Goal: Contribute content: Contribute content

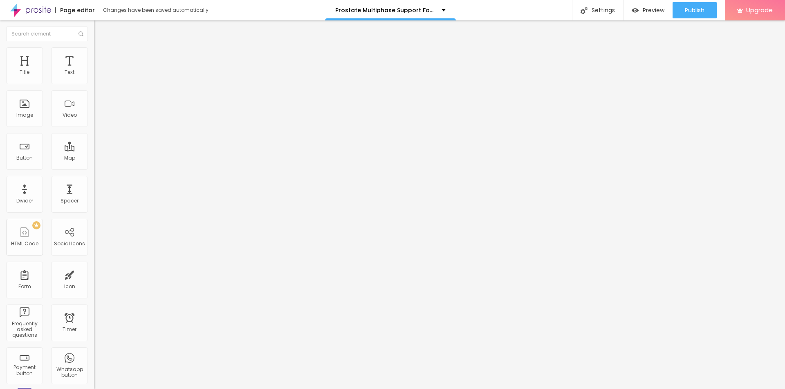
click at [100, 27] on div "Edit Coluna" at bounding box center [122, 30] width 45 height 7
click at [97, 119] on icon "button" at bounding box center [99, 116] width 5 height 5
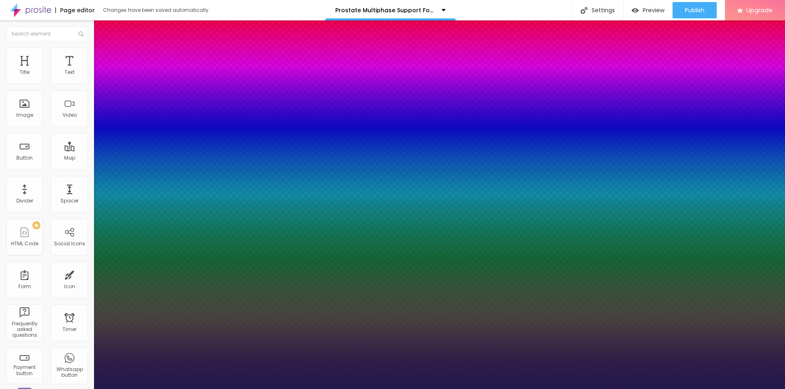
type input "24"
type input "1"
type input "33"
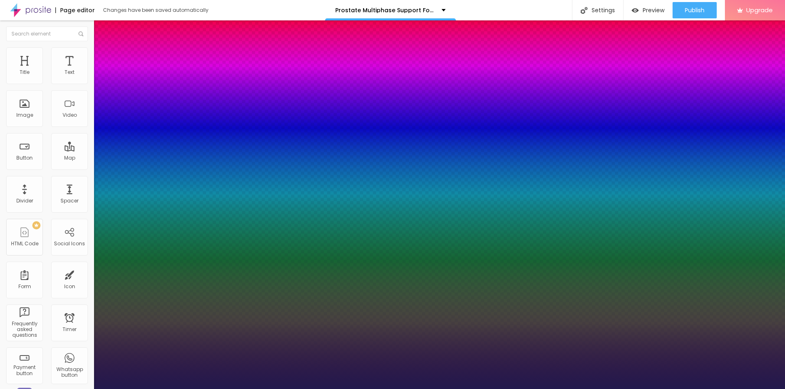
type input "1"
type input "37"
type input "1"
type input "38"
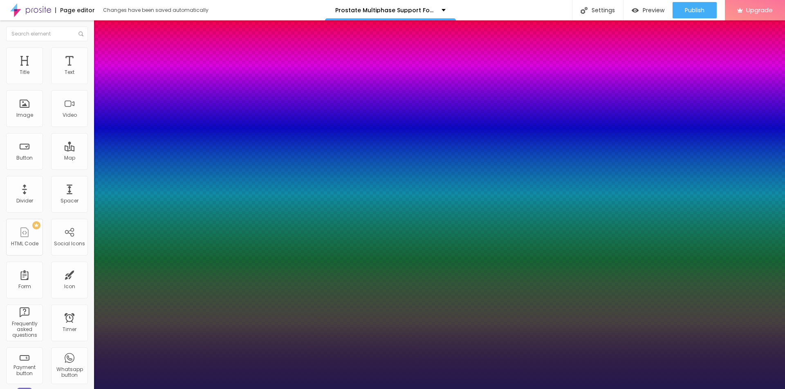
type input "38"
type input "1"
type input "37"
type input "1"
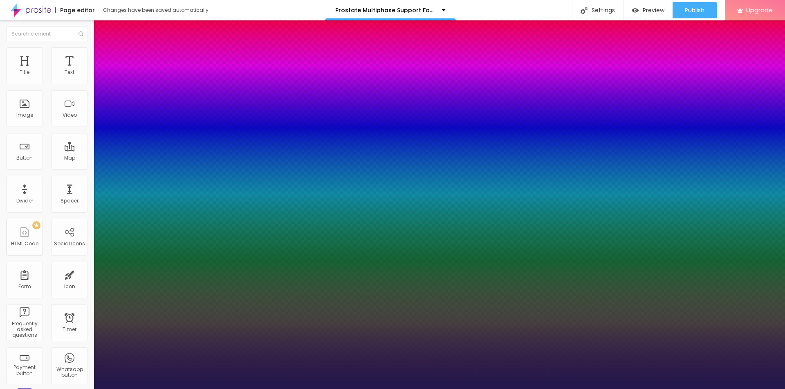
type input "36"
type input "1"
type input "35"
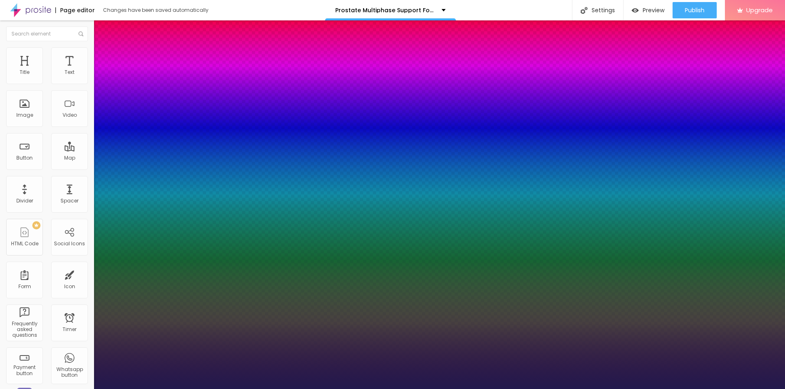
type input "1"
type input "34"
type input "1"
type input "33"
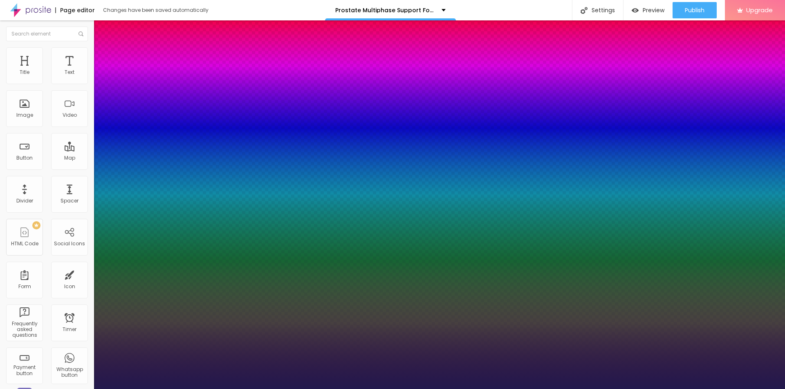
type input "33"
type input "1"
type input "32"
type input "1"
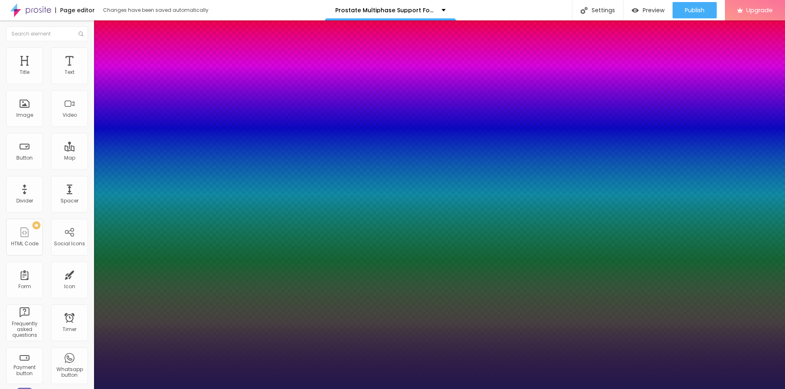
drag, startPoint x: 110, startPoint y: 231, endPoint x: 121, endPoint y: 230, distance: 10.3
type input "32"
type input "1"
drag, startPoint x: 108, startPoint y: 247, endPoint x: 120, endPoint y: 248, distance: 11.9
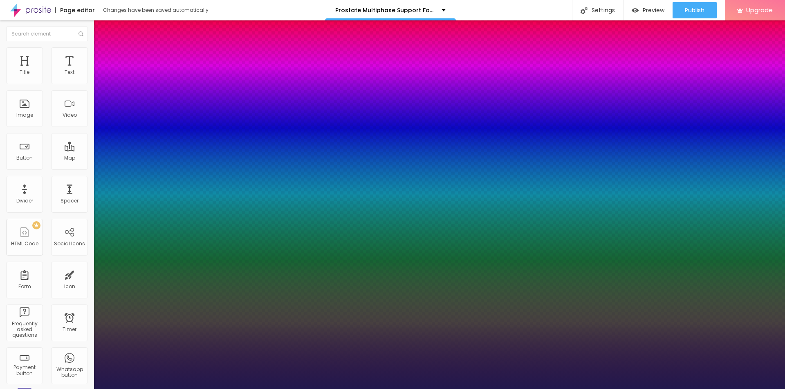
type input "0.3"
type input "1"
type input "0.9"
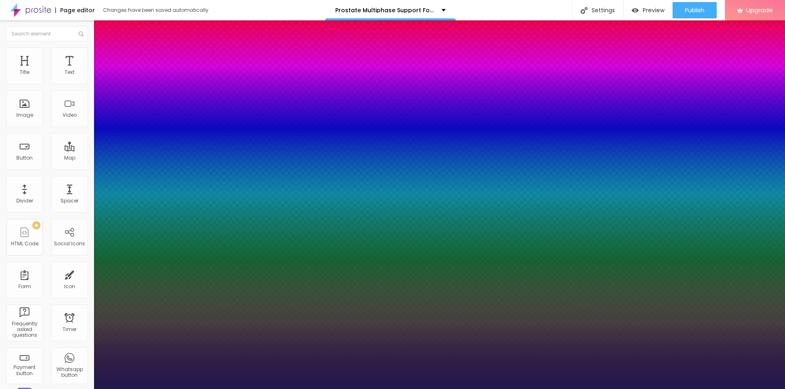
type input "0.9"
type input "1"
type input "1.1"
type input "1"
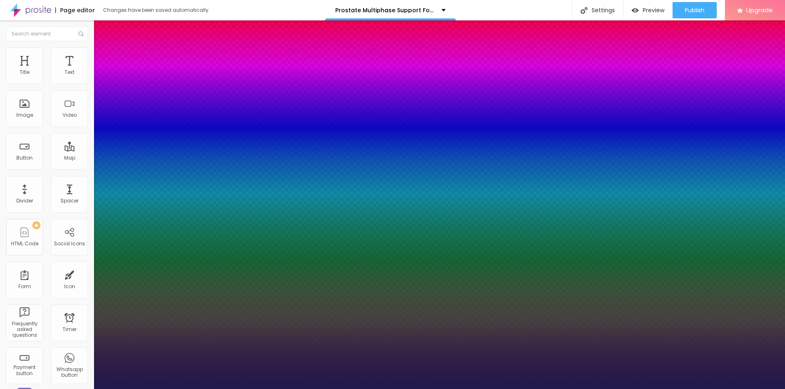
type input "1.2"
type input "1"
type input "1.3"
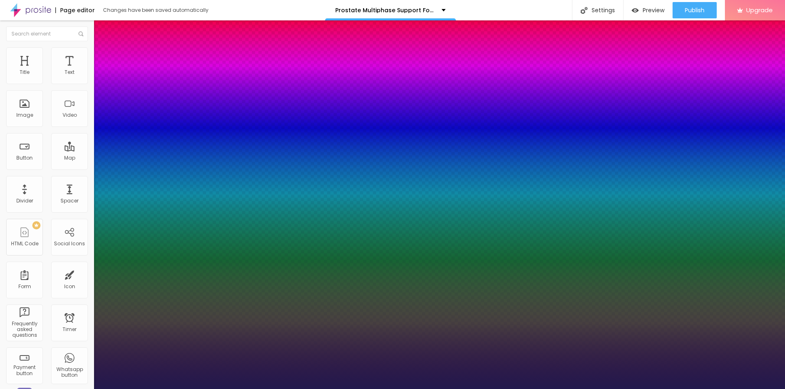
type input "1"
type input "1.4"
type input "1"
type input "1.5"
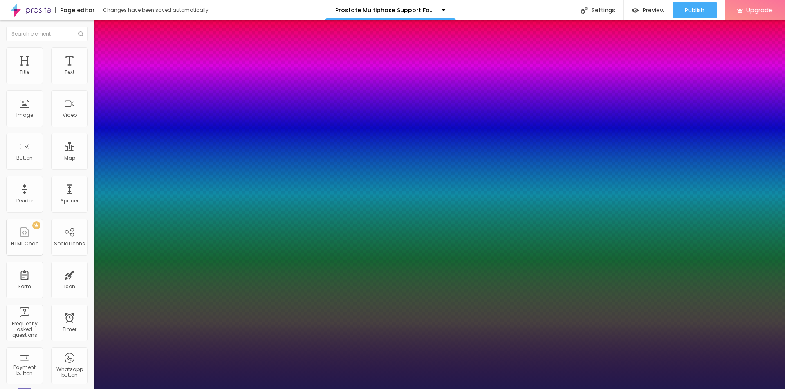
type input "1.5"
type input "1"
type input "1.6"
type input "1"
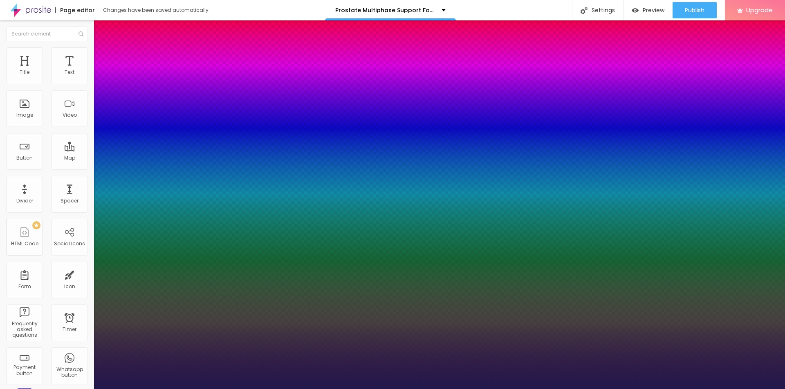
drag, startPoint x: 105, startPoint y: 249, endPoint x: 114, endPoint y: 250, distance: 9.1
type input "1.6"
type input "3"
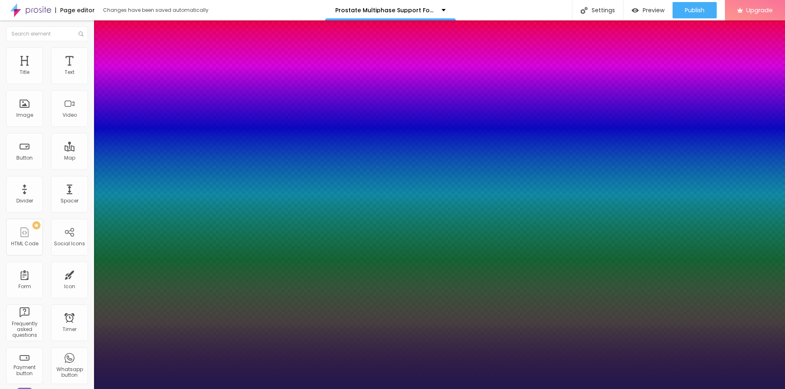
type input "5"
type input "6"
type input "8"
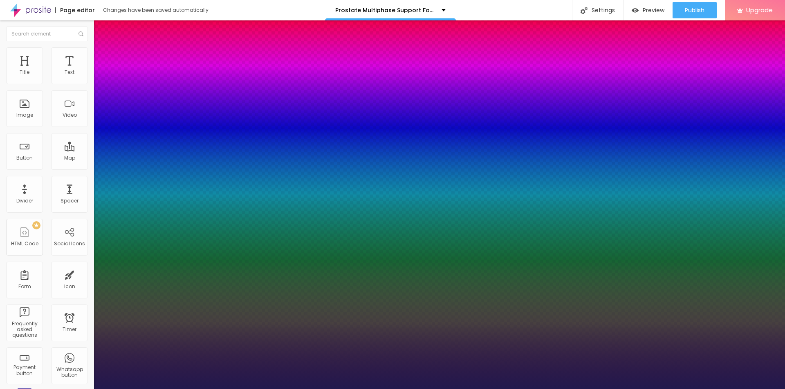
type input "8"
type input "10"
type input "11"
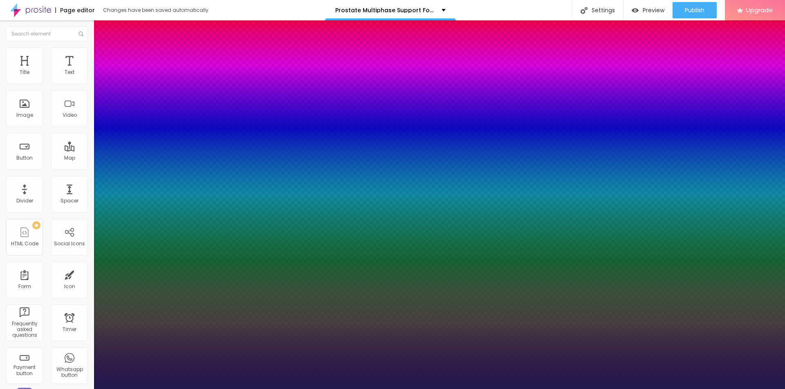
type input "12"
type input "13"
type input "14"
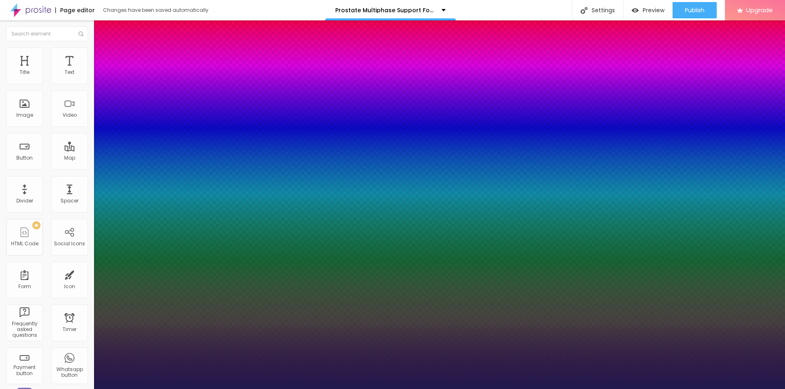
type input "14"
type input "17"
type input "18"
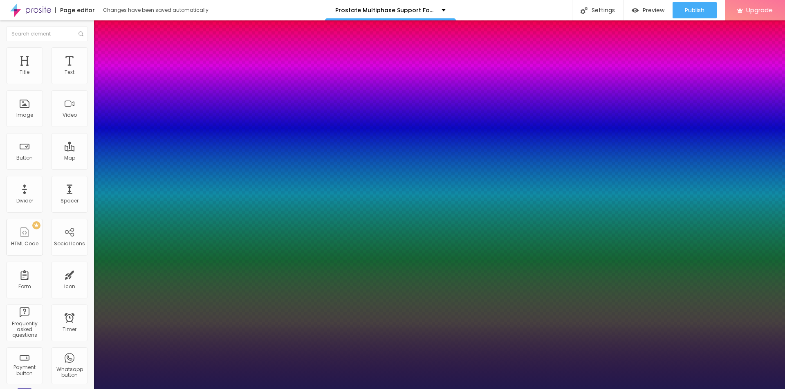
type input "19"
type input "20"
type input "21"
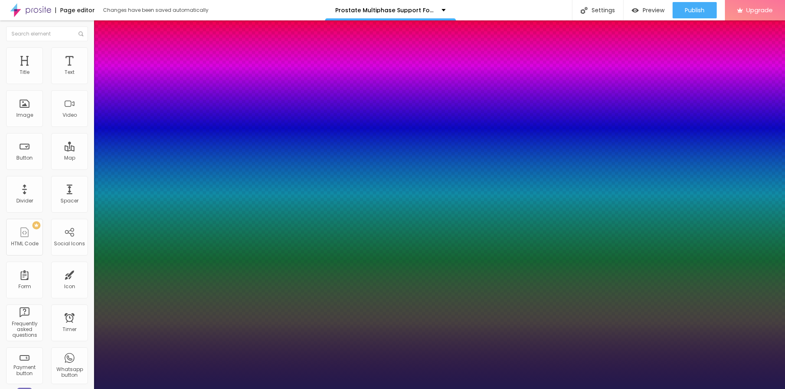
type input "21"
type input "23"
type input "25"
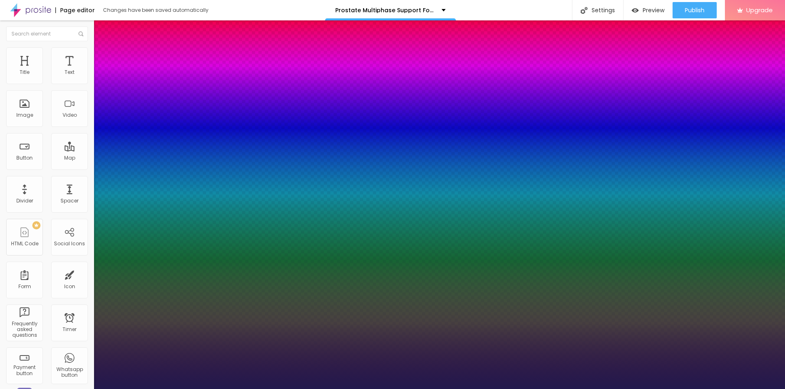
type input "26"
type input "27"
type input "28"
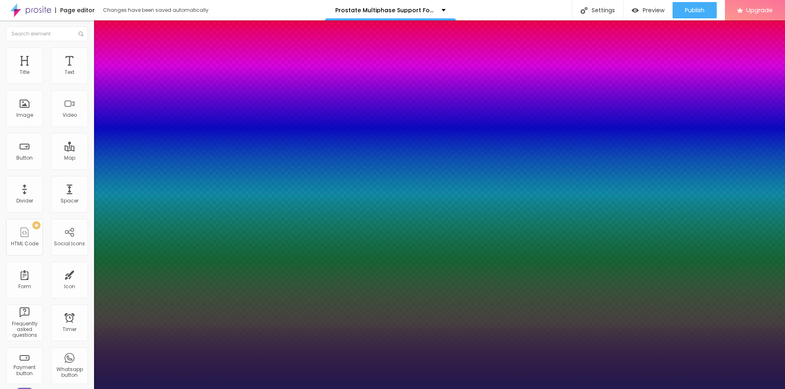
type input "28"
type input "26"
type input "25"
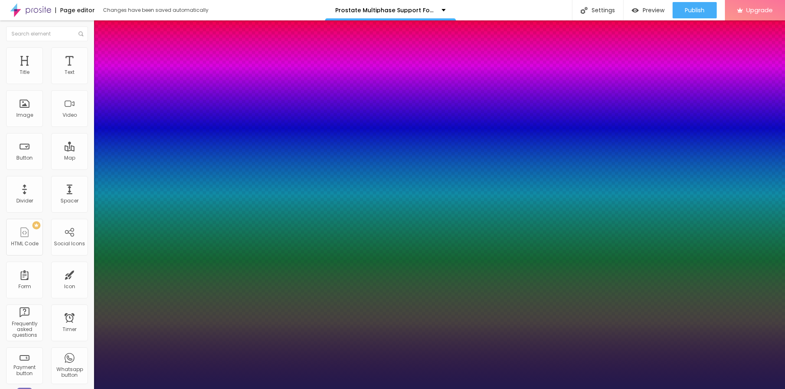
type input "23"
type input "20"
type input "18"
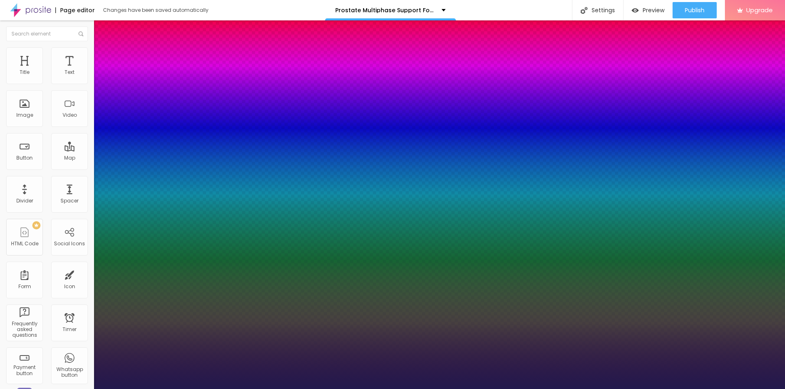
type input "18"
type input "17"
type input "15"
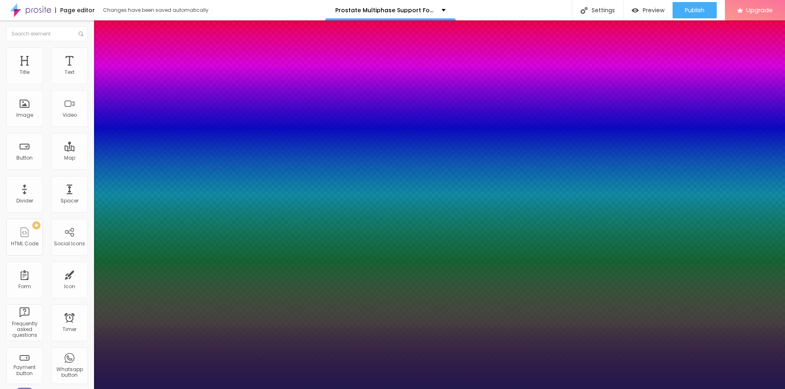
type input "14"
type input "11"
type input "8"
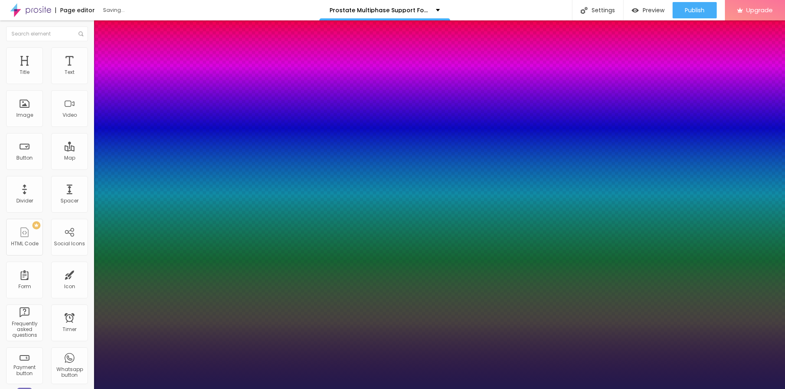
type input "8"
type input "6"
type input "5"
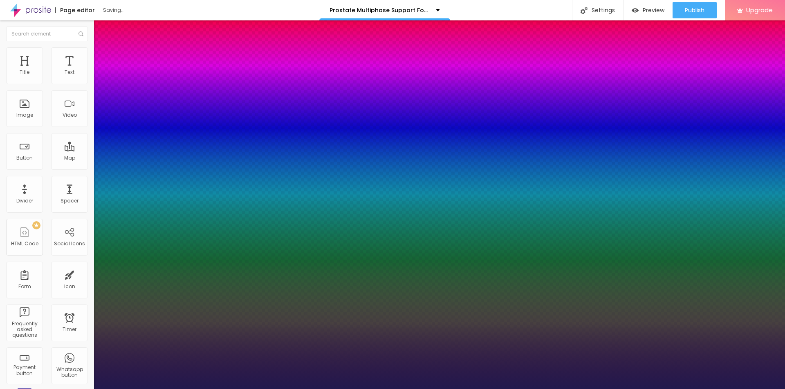
type input "4"
type input "3"
type input "1"
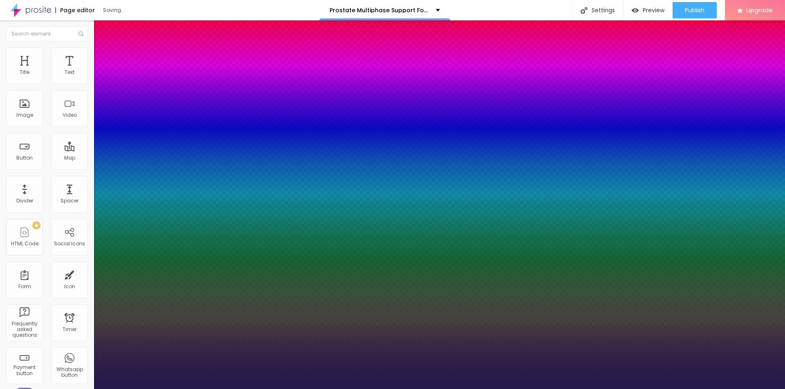
type input "1"
type input "0"
drag, startPoint x: 107, startPoint y: 268, endPoint x: 101, endPoint y: 268, distance: 6.1
type input "0"
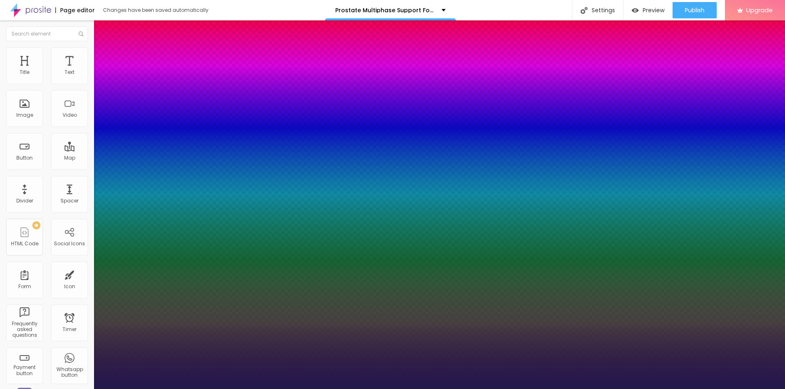
type input "1.5"
type input "1.6"
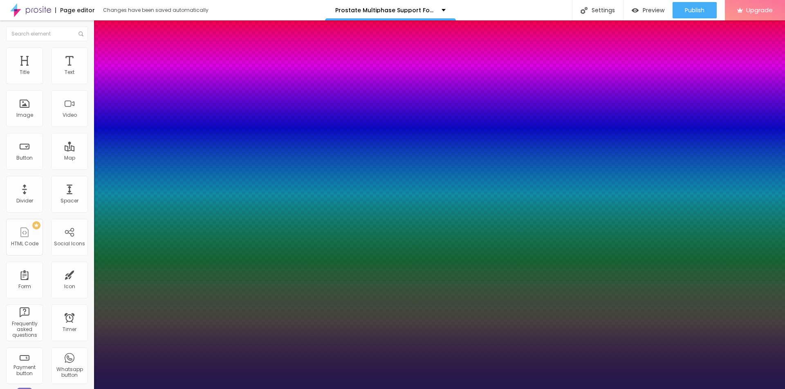
type input "1.7"
type input "1.5"
type input "1.4"
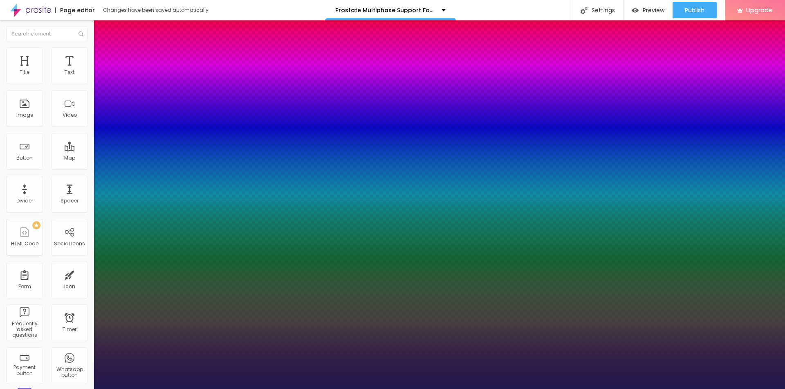
type input "1.4"
type input "1.3"
type input "1.2"
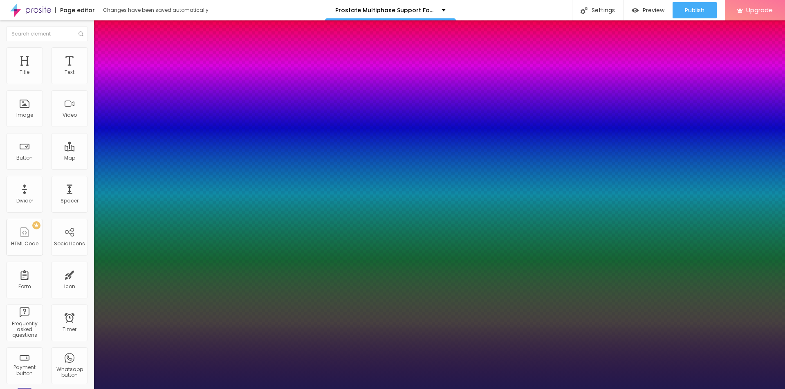
type input "1.1"
type input "1"
type input "0.9"
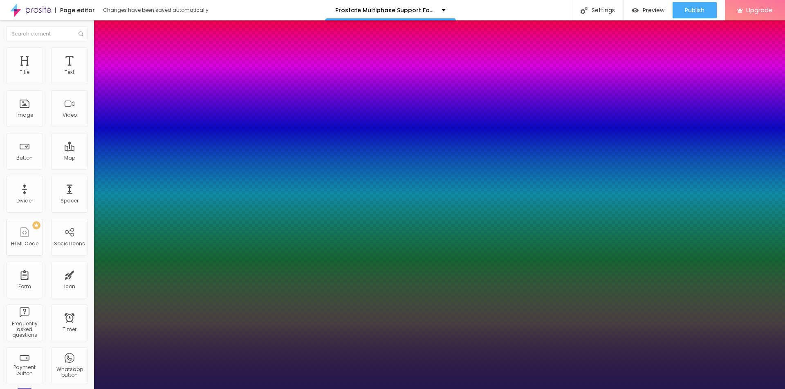
type input "0.9"
type input "0.8"
drag, startPoint x: 137, startPoint y: 287, endPoint x: 119, endPoint y: 288, distance: 18.8
type input "0.8"
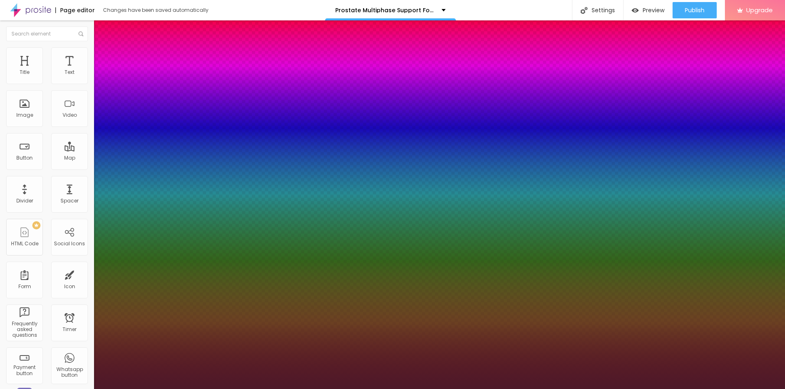
click at [173, 317] on div at bounding box center [392, 194] width 785 height 389
type input "#4D1929"
click at [162, 320] on div at bounding box center [392, 194] width 785 height 389
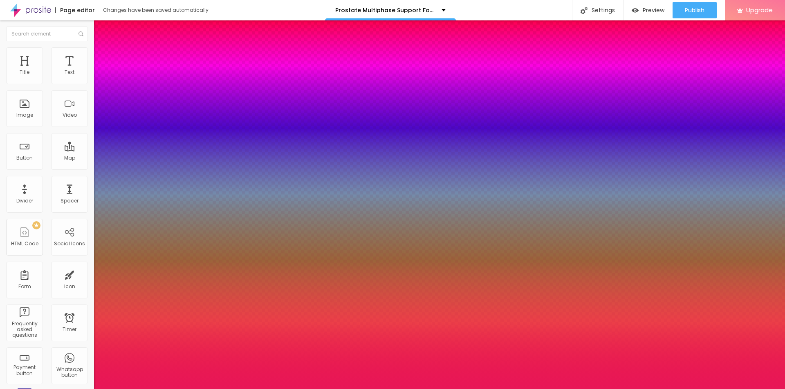
click at [40, 389] on div at bounding box center [392, 389] width 785 height 0
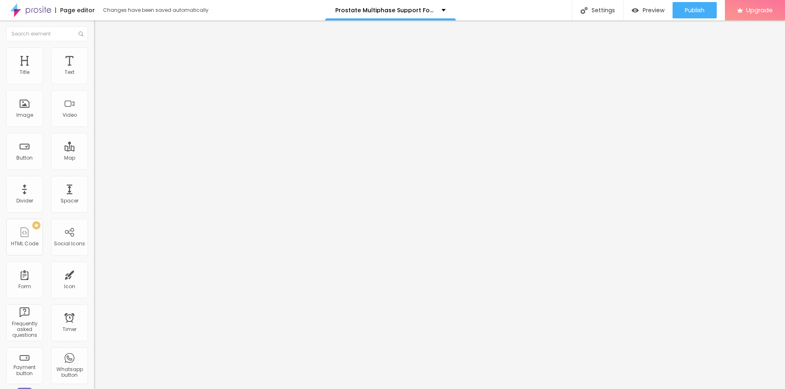
click at [97, 146] on icon "button" at bounding box center [99, 143] width 5 height 5
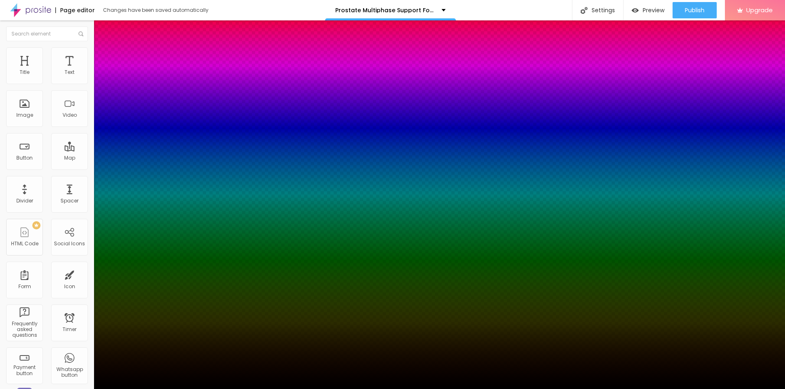
click at [148, 389] on div at bounding box center [392, 394] width 785 height 0
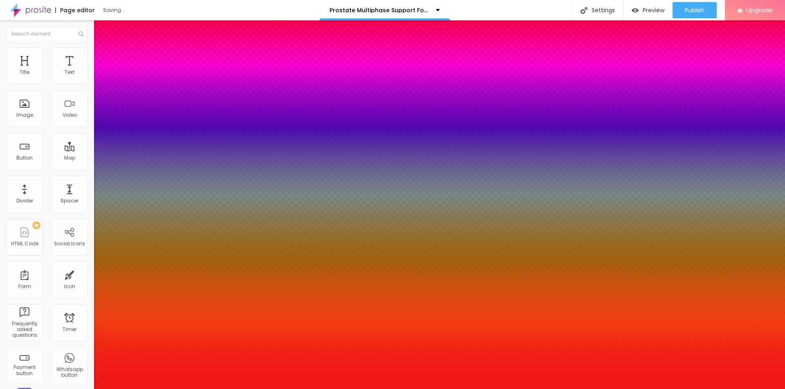
click at [130, 245] on div at bounding box center [392, 194] width 785 height 389
click at [45, 389] on div at bounding box center [392, 389] width 785 height 0
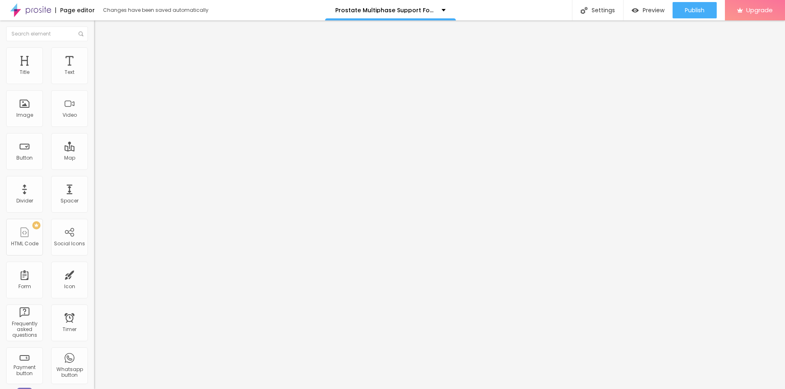
click at [94, 148] on button "button" at bounding box center [99, 144] width 11 height 9
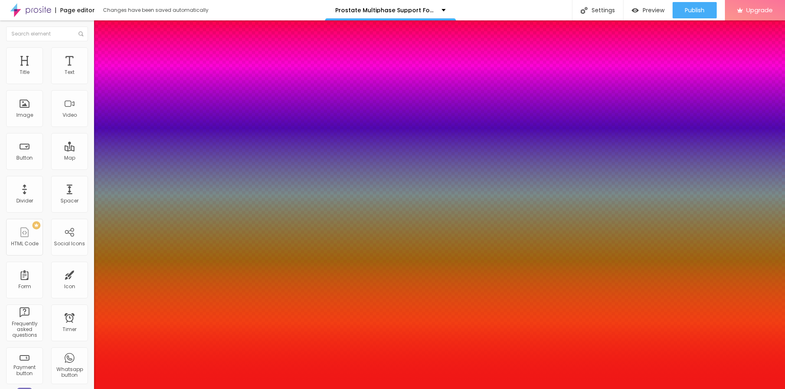
type input "0"
type input "1"
type input "3"
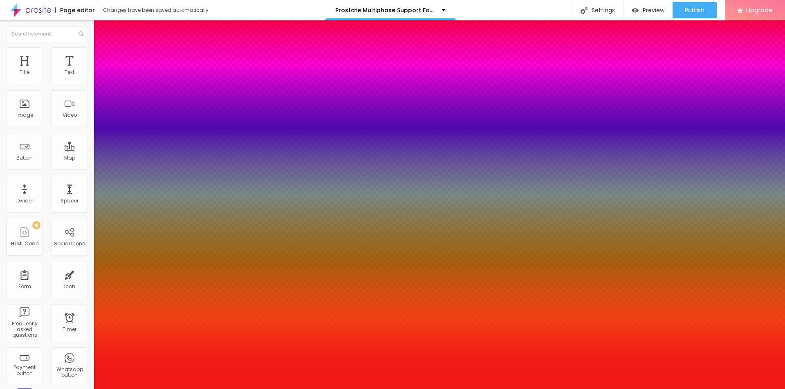
type input "3"
type input "8"
type input "14"
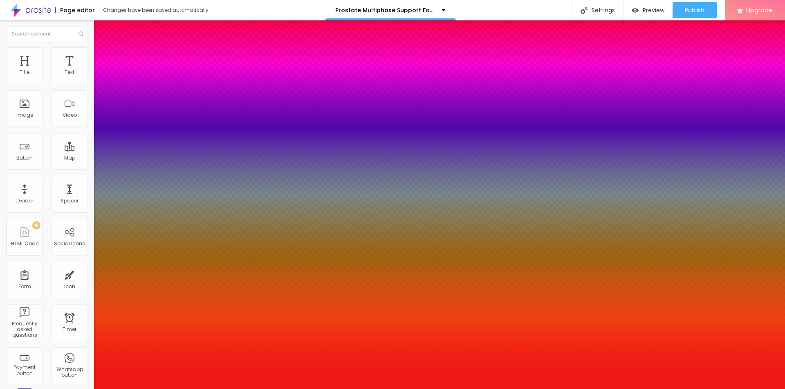
type input "50"
type input "74"
type input "88"
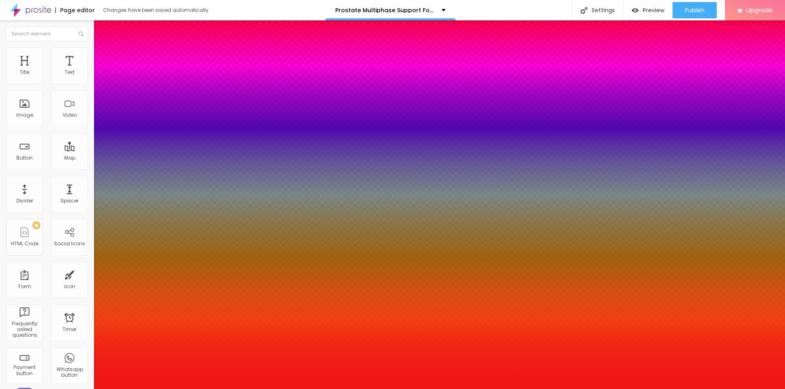
type input "88"
type input "99"
type input "100"
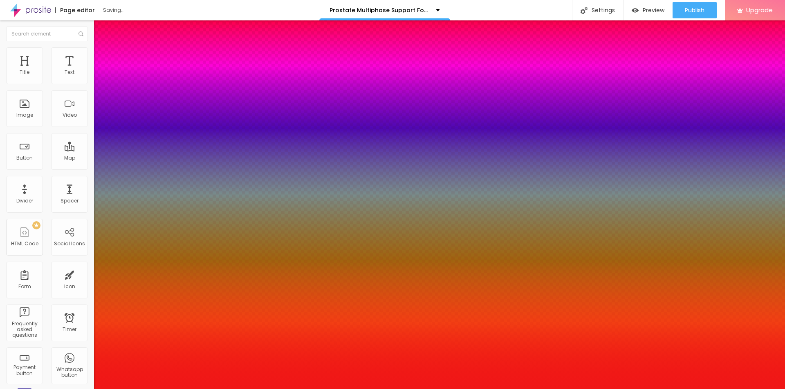
type input "94"
type input "74"
type input "72"
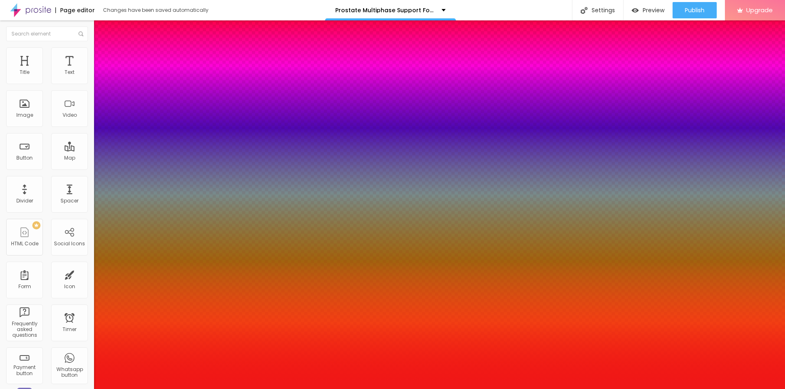
type input "72"
type input "70"
type input "66"
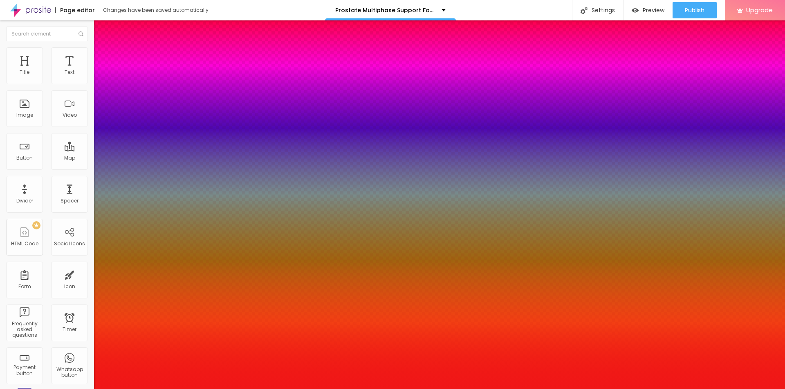
type input "63"
type input "59"
drag, startPoint x: 134, startPoint y: 279, endPoint x: 146, endPoint y: 282, distance: 12.1
type input "59"
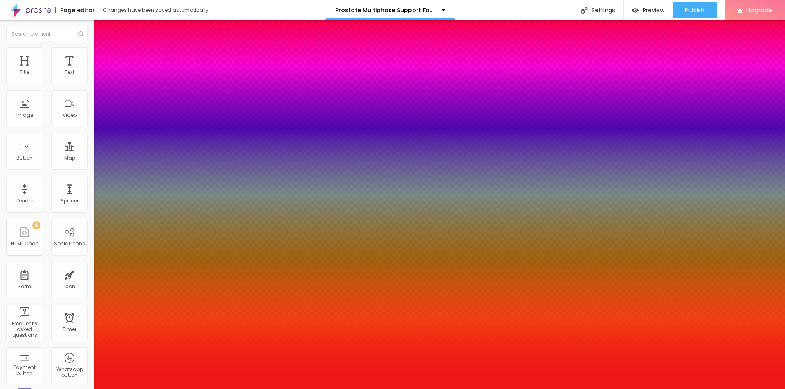
click at [32, 389] on div at bounding box center [392, 389] width 785 height 0
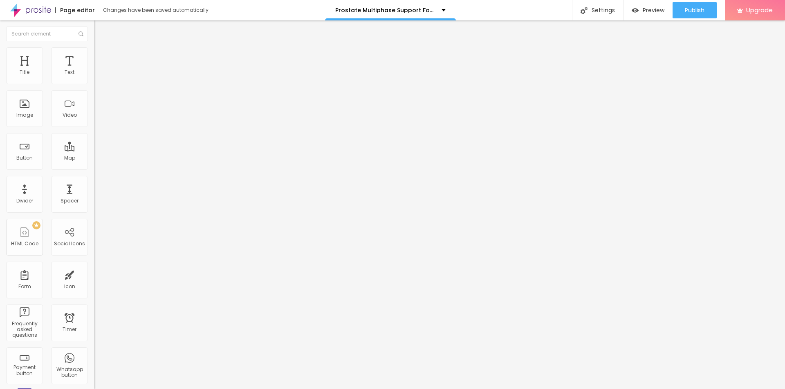
click at [94, 31] on button "Edit Title" at bounding box center [141, 29] width 94 height 19
click at [100, 28] on img "button" at bounding box center [103, 30] width 7 height 7
click at [100, 29] on div "Edit Title" at bounding box center [118, 30] width 37 height 7
click at [94, 70] on span "Add image" at bounding box center [111, 66] width 34 height 7
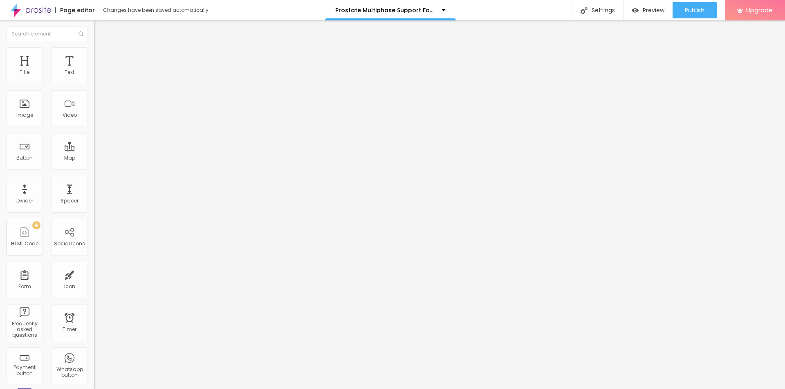
click at [94, 83] on input "text" at bounding box center [143, 78] width 98 height 8
paste input "Prosta MD+ Prostate Multiphase"
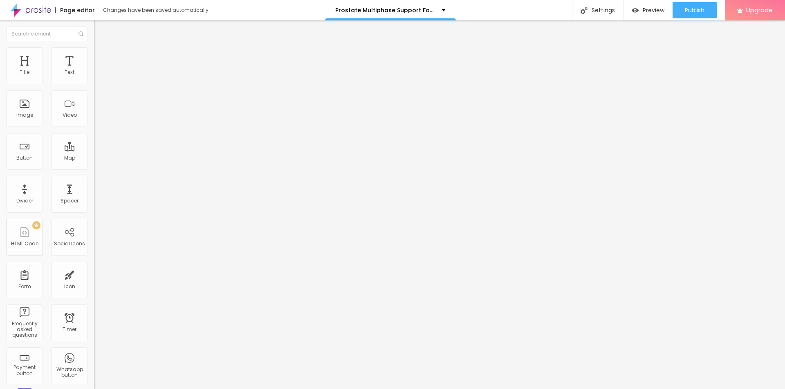
scroll to position [0, 5]
type input "Prosta MD+ Prostate Multiphase"
click at [94, 168] on input "https://" at bounding box center [143, 163] width 98 height 8
paste input "[DOMAIN_NAME][URL]"
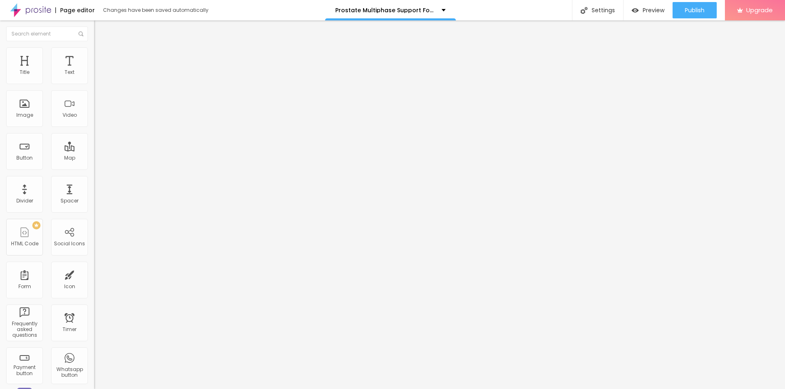
scroll to position [0, 58]
type input "[URL][DOMAIN_NAME]"
click at [94, 53] on li "Style" at bounding box center [141, 51] width 94 height 8
drag, startPoint x: 75, startPoint y: 85, endPoint x: 50, endPoint y: 87, distance: 25.0
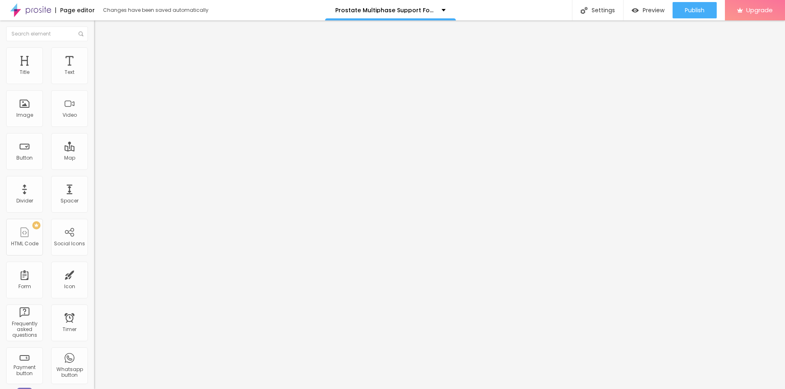
click at [94, 85] on div at bounding box center [141, 80] width 94 height 7
type input "60"
click at [94, 84] on input "range" at bounding box center [120, 80] width 53 height 7
type input "65"
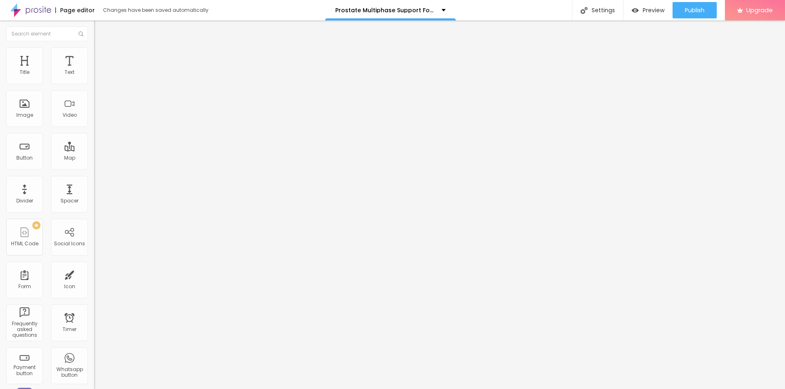
type input "65"
type input "70"
drag, startPoint x: 50, startPoint y: 87, endPoint x: 60, endPoint y: 90, distance: 9.8
type input "70"
click at [94, 84] on input "range" at bounding box center [120, 80] width 53 height 7
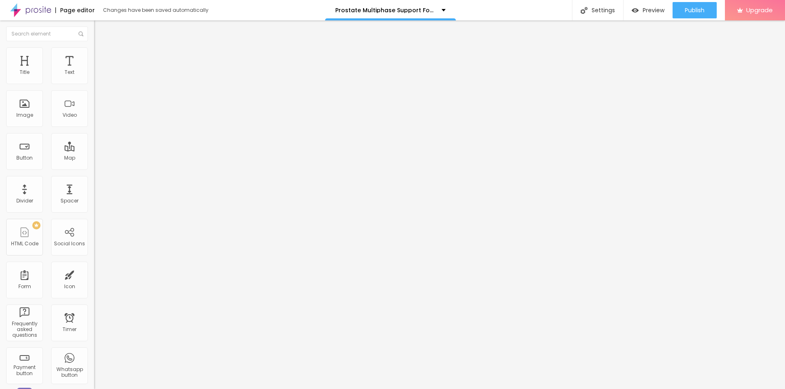
drag, startPoint x: 40, startPoint y: 161, endPoint x: 40, endPoint y: 114, distance: 46.6
click at [94, 157] on div "Edit Image Content Style Advanced Size 70 px % 0 Border radius Shadow DISABLED …" at bounding box center [141, 204] width 94 height 369
type input "15"
type input "41"
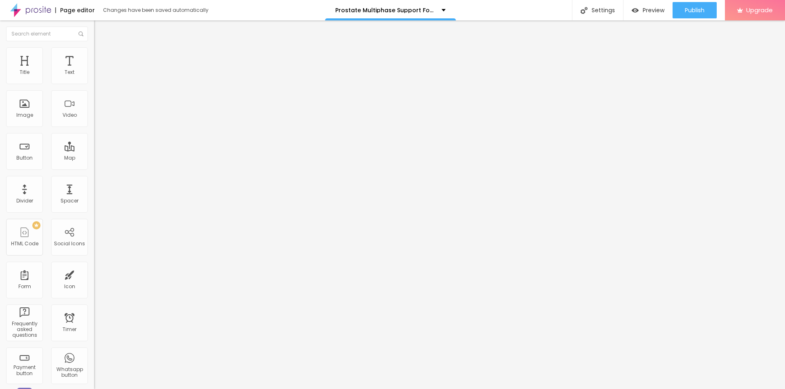
type input "41"
type input "58"
drag, startPoint x: 20, startPoint y: 103, endPoint x: 12, endPoint y: 101, distance: 8.7
click at [94, 179] on input "range" at bounding box center [120, 182] width 53 height 7
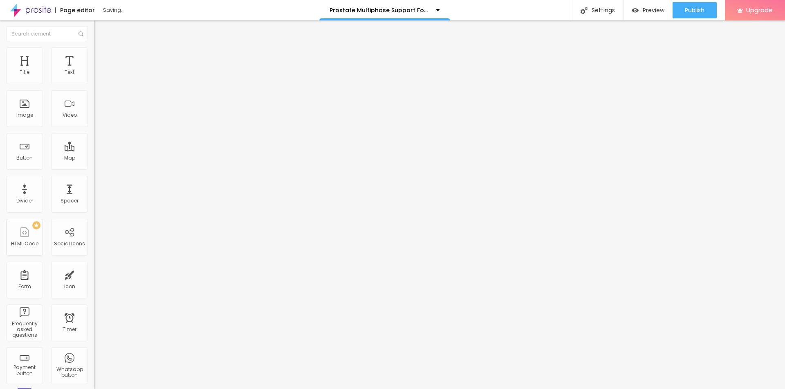
drag, startPoint x: 25, startPoint y: 173, endPoint x: 20, endPoint y: 1, distance: 172.1
click at [94, 173] on div "Edit Image Content Style Advanced Size 70 px % 0 Border radius Shadow DISABLED …" at bounding box center [141, 204] width 94 height 369
click at [100, 29] on img "button" at bounding box center [103, 30] width 7 height 7
click at [697, 11] on span "Publish" at bounding box center [694, 10] width 20 height 7
click at [648, 58] on link "View page" at bounding box center [671, 56] width 74 height 5
